Goal: Navigation & Orientation: Find specific page/section

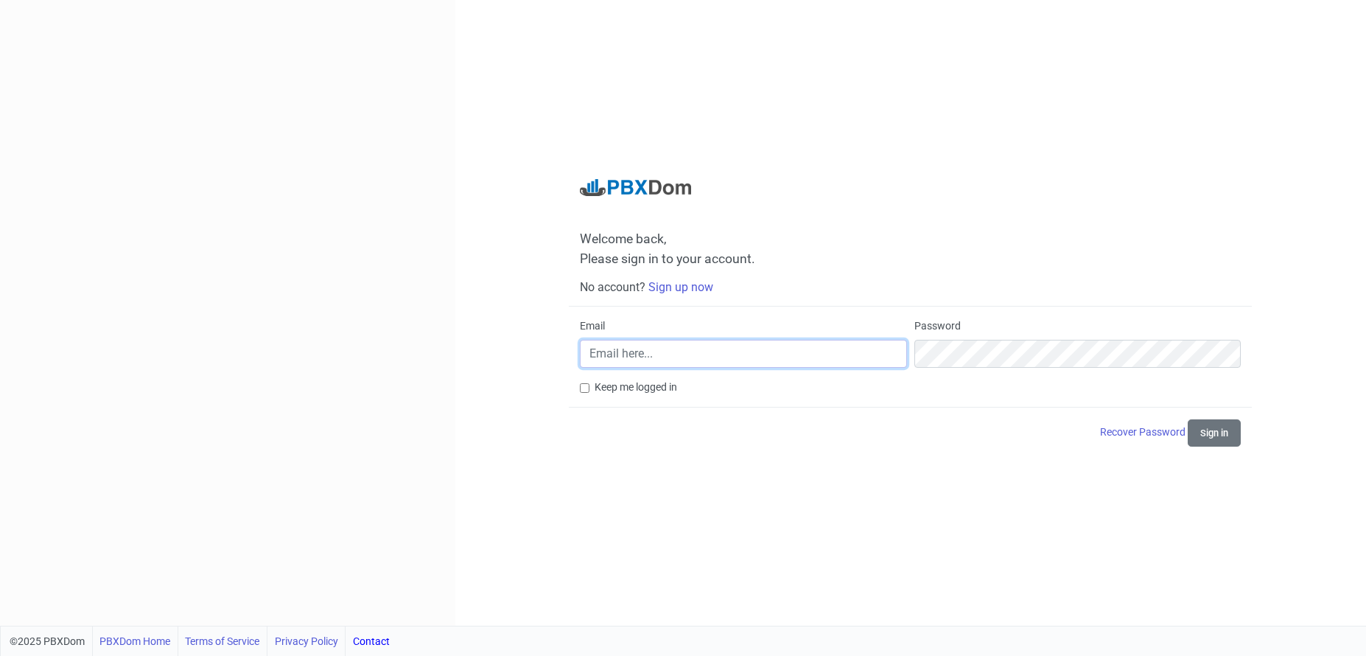
click at [713, 354] on input "Email" at bounding box center [743, 354] width 327 height 28
paste input "[EMAIL_ADDRESS][DOMAIN_NAME]"
type input "[EMAIL_ADDRESS][DOMAIN_NAME]"
click at [1227, 443] on button "Sign in" at bounding box center [1214, 432] width 53 height 27
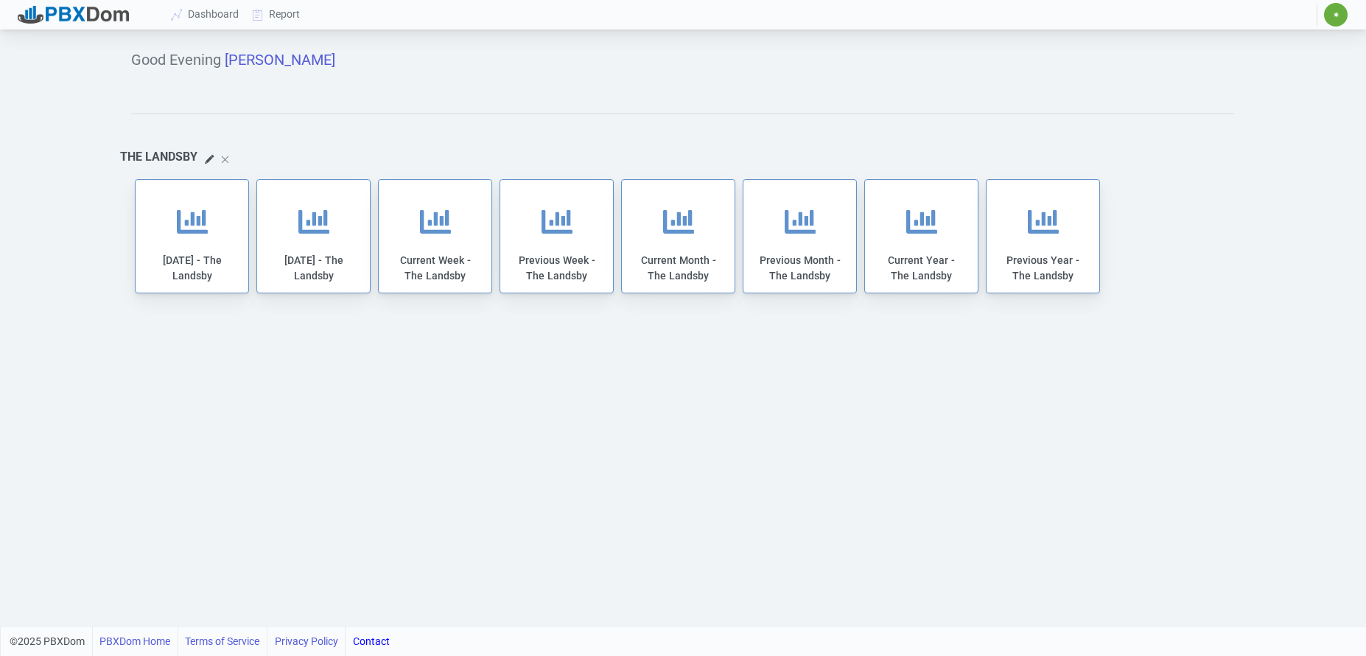
click at [265, 61] on span "[PERSON_NAME]" at bounding box center [280, 60] width 111 height 18
click at [228, 19] on link "Dashboard" at bounding box center [205, 14] width 81 height 27
click at [86, 13] on div at bounding box center [73, 15] width 111 height 18
click at [175, 273] on div "[DATE] - The Landsby" at bounding box center [191, 244] width 83 height 98
